Goal: Information Seeking & Learning: Find contact information

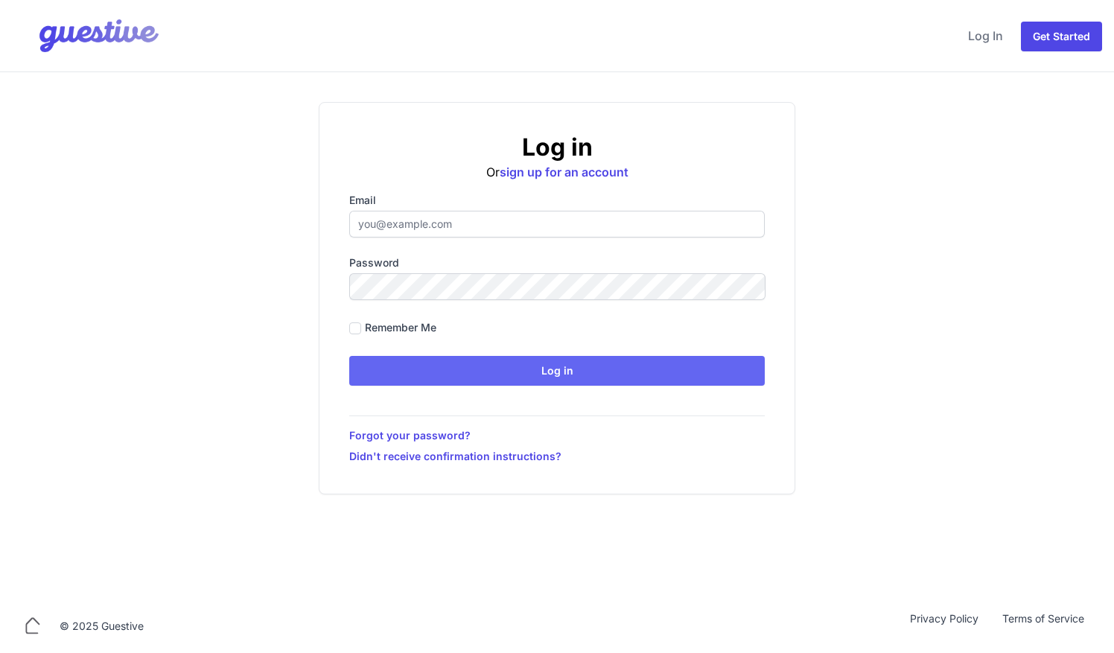
type input "ben@aplacelikehome.co.uk"
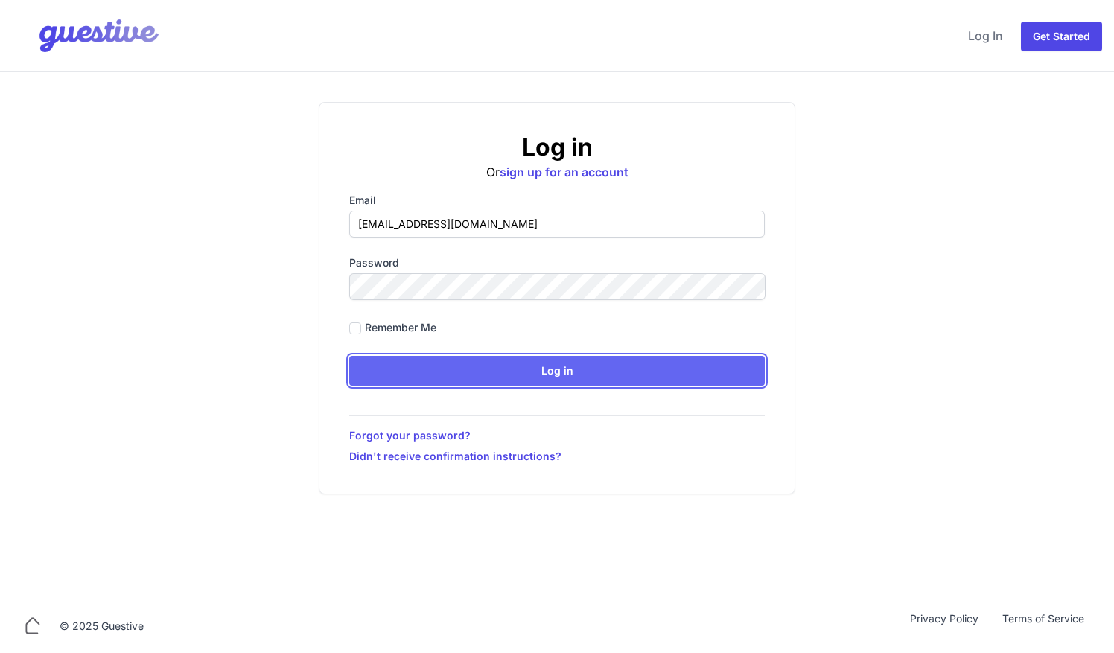
click at [486, 363] on input "Log in" at bounding box center [556, 371] width 415 height 30
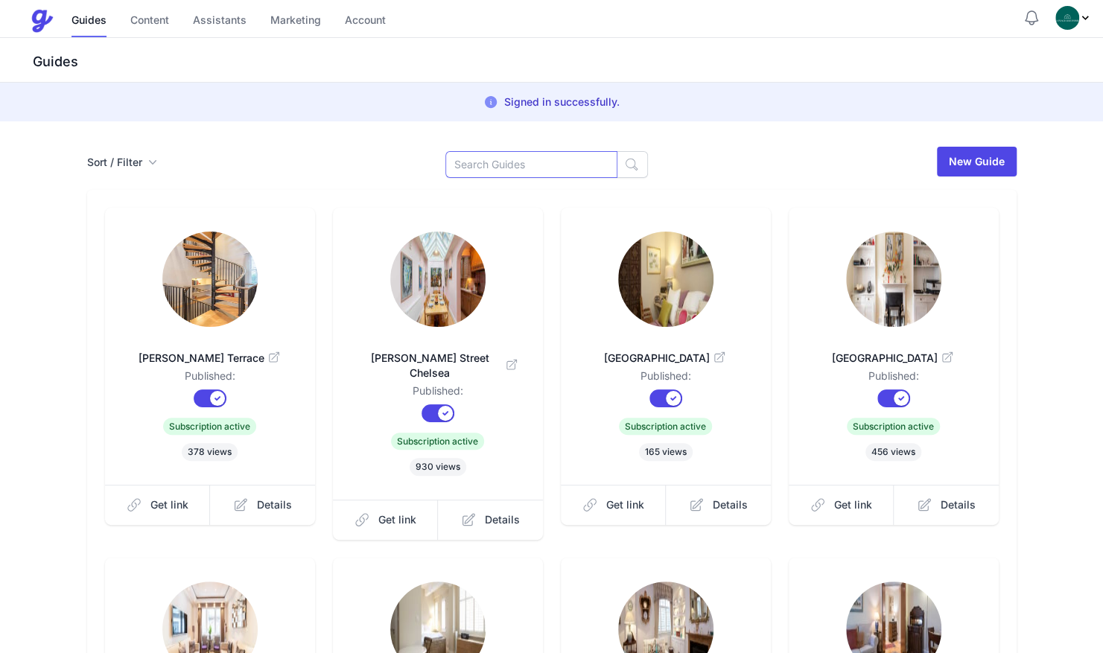
click at [530, 168] on input at bounding box center [531, 164] width 172 height 27
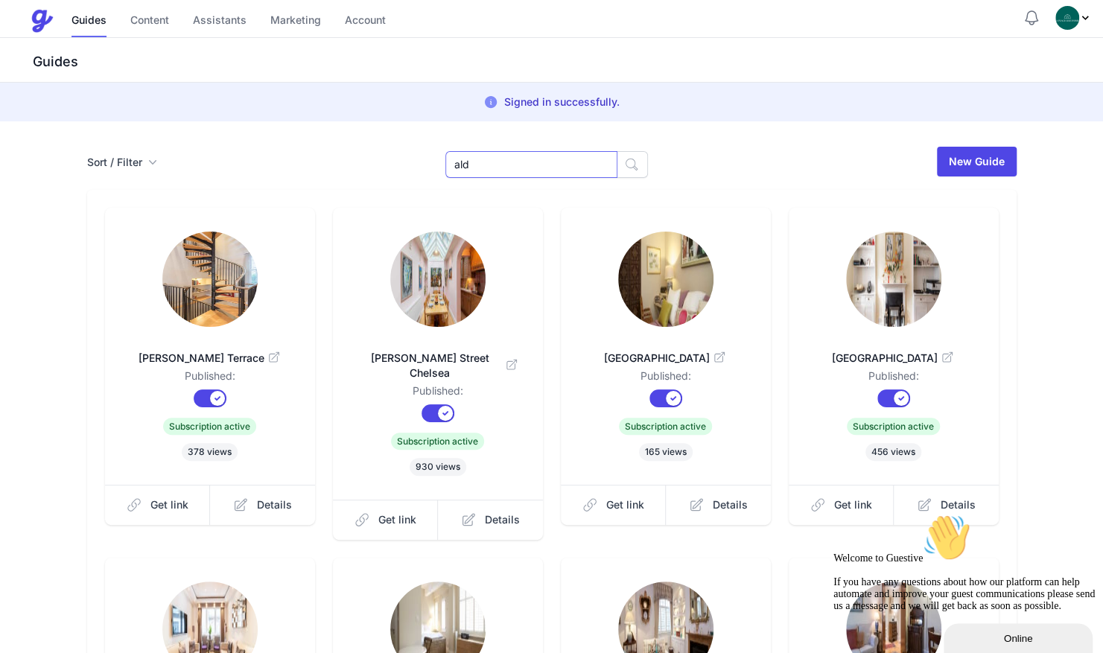
type input "ald"
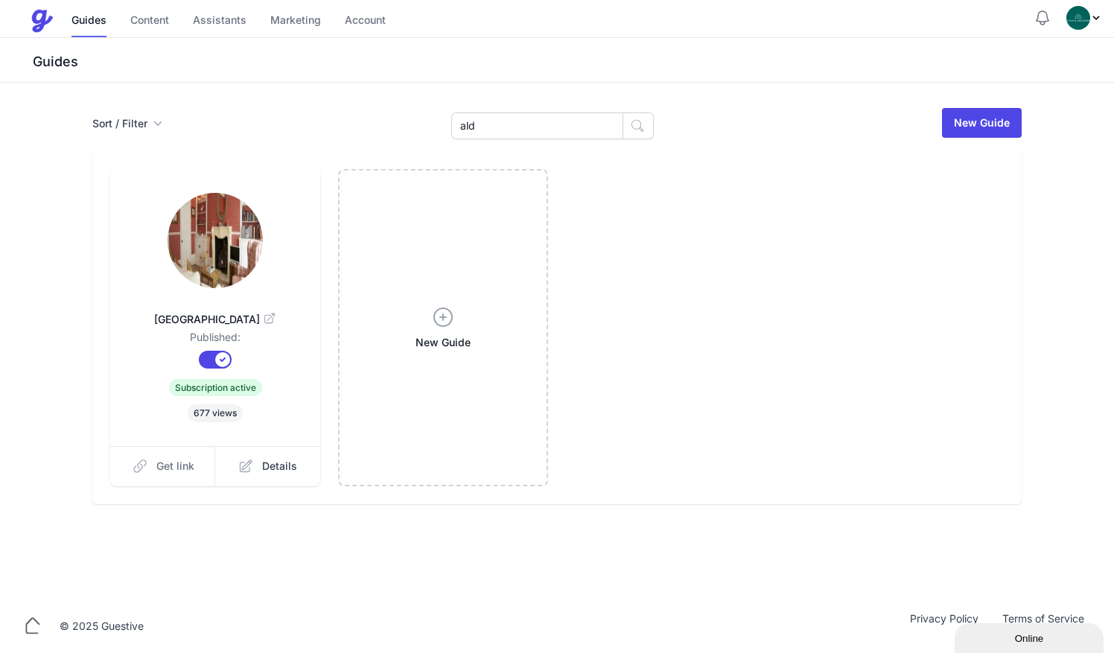
click at [170, 459] on span "Get link" at bounding box center [175, 466] width 38 height 15
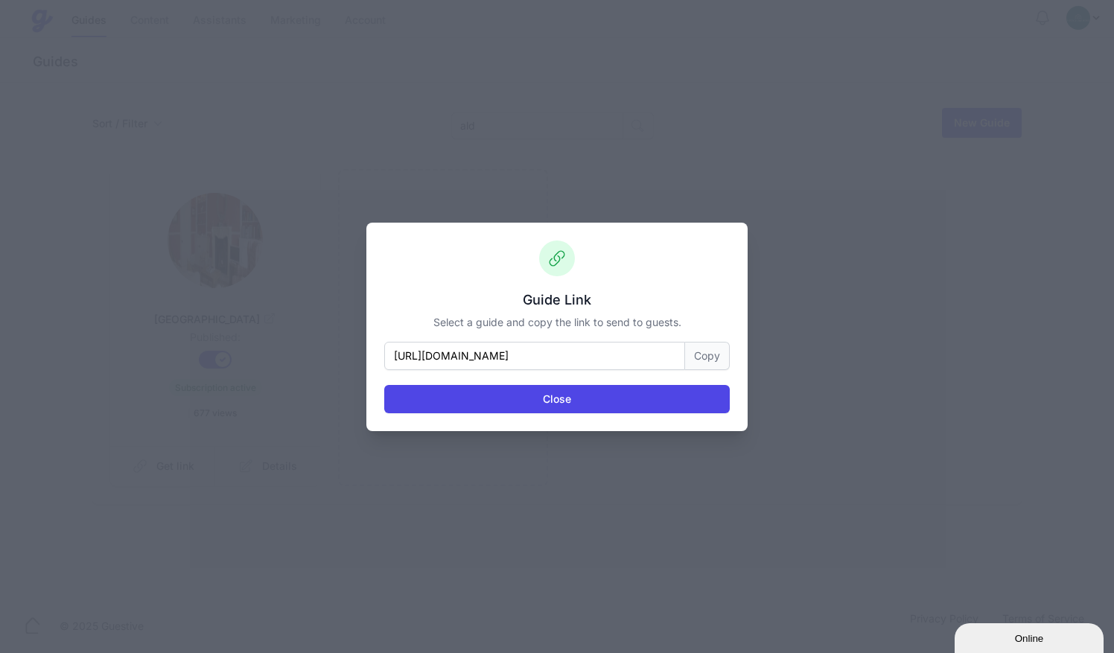
click at [706, 363] on button "Copy" at bounding box center [707, 356] width 45 height 28
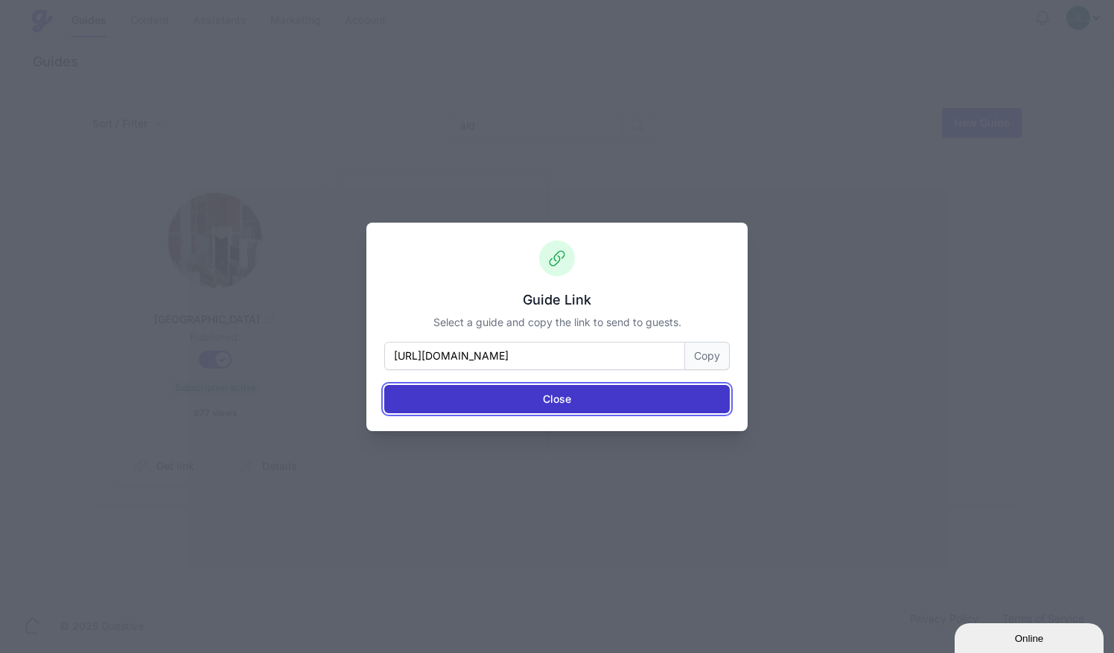
click at [497, 407] on button "Close" at bounding box center [556, 399] width 345 height 28
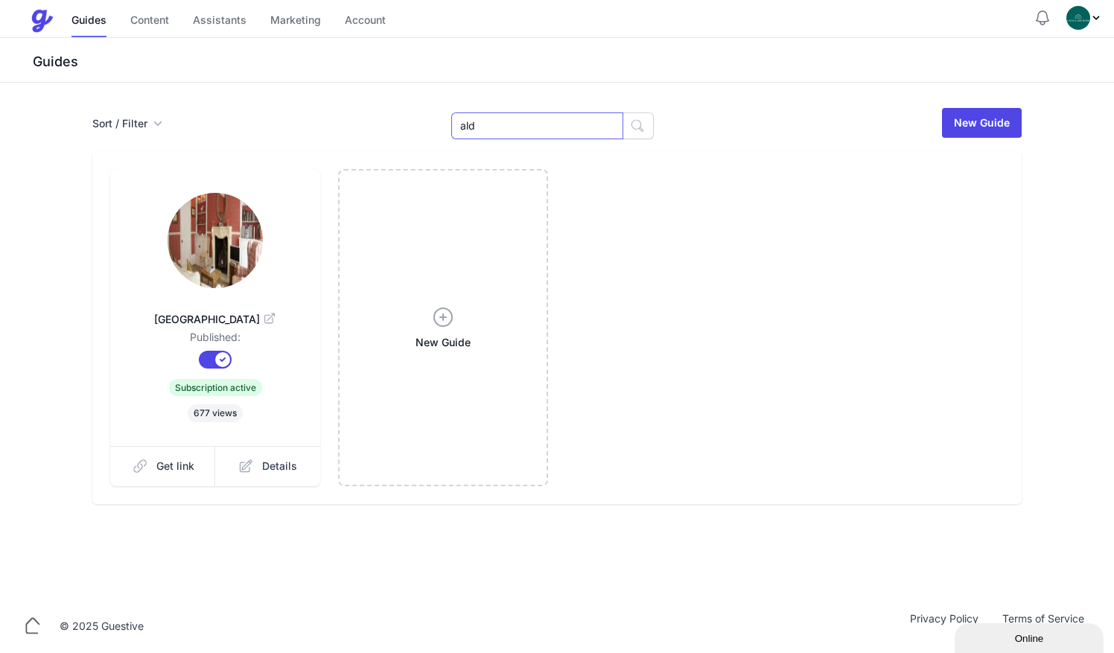
drag, startPoint x: 503, startPoint y: 133, endPoint x: 389, endPoint y: 122, distance: 115.1
click at [389, 122] on div "Sort / Filter Sort Name Created Unsorted All Published Unpublished Archived ald…" at bounding box center [556, 122] width 929 height 33
type input "emb"
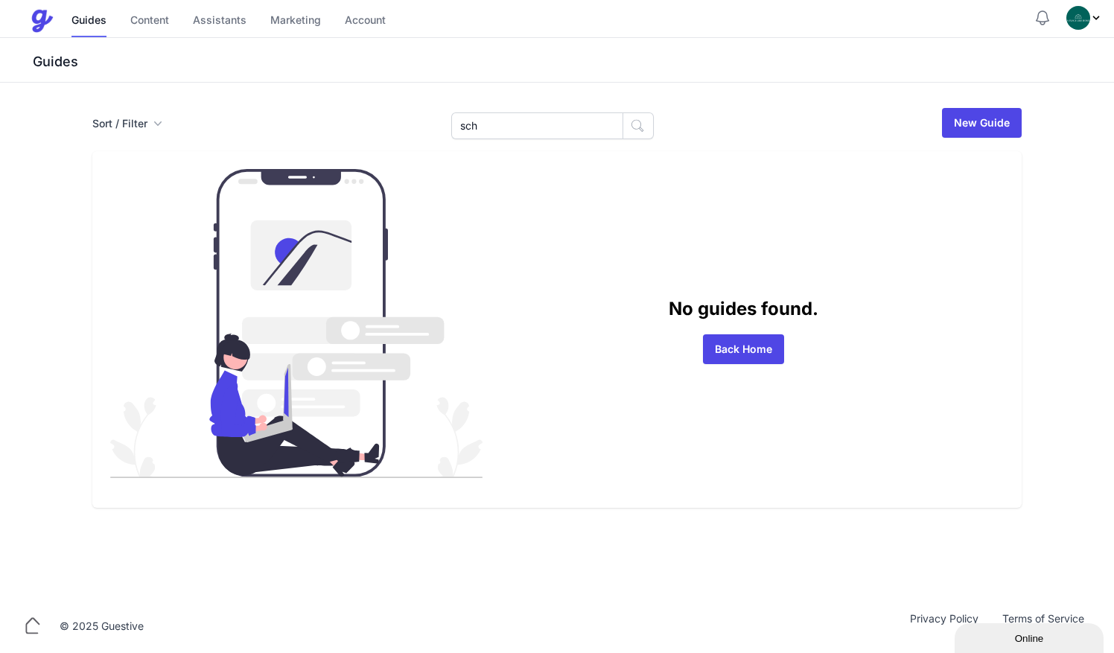
type input "sch"
drag, startPoint x: 497, startPoint y: 134, endPoint x: 377, endPoint y: 125, distance: 120.2
click at [377, 125] on div "Sort / Filter Sort Name Created Unsorted All Published Unpublished Archived sch…" at bounding box center [556, 122] width 929 height 33
type input "che"
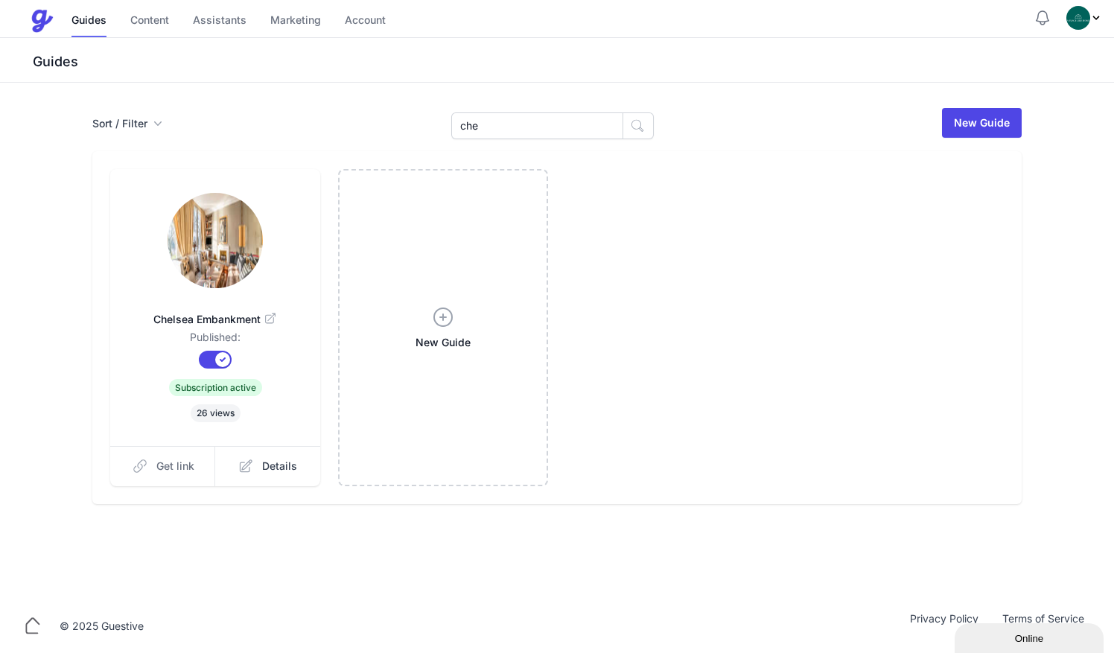
click at [161, 462] on span "Get link" at bounding box center [175, 466] width 38 height 15
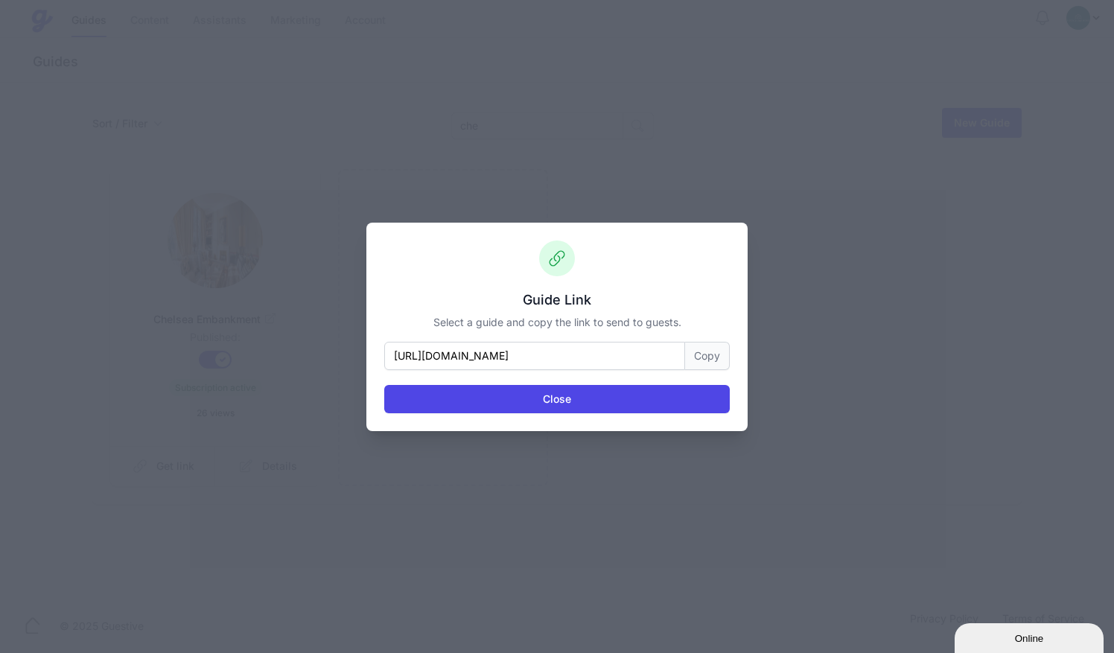
click at [704, 351] on button "Copy" at bounding box center [707, 356] width 45 height 28
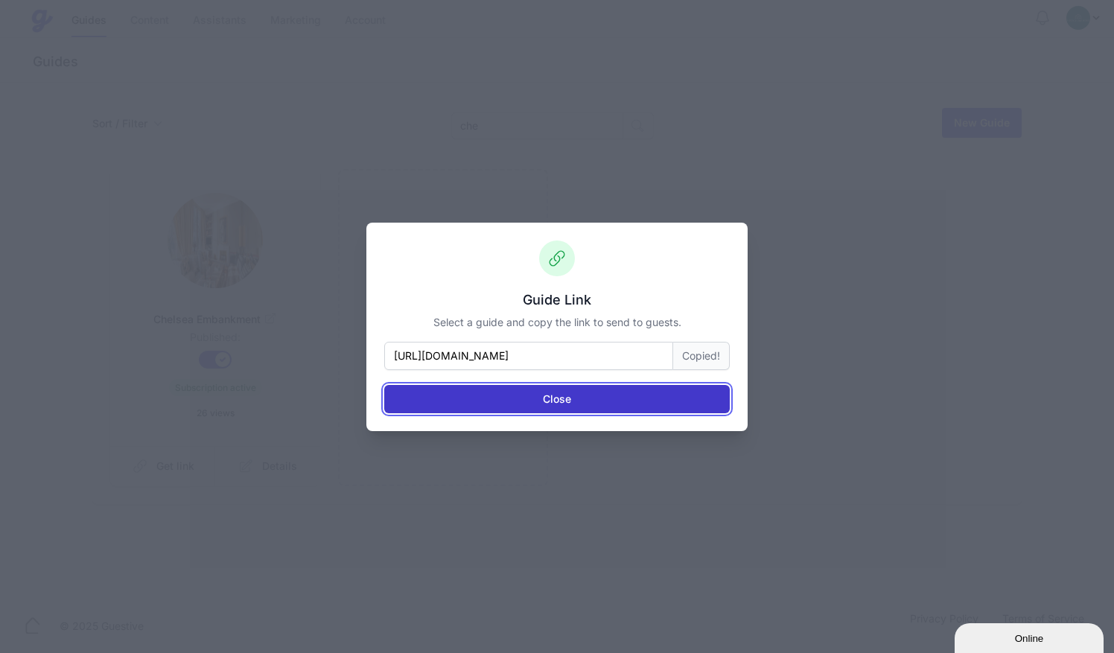
click at [607, 398] on button "Close" at bounding box center [556, 399] width 345 height 28
